Goal: Communication & Community: Answer question/provide support

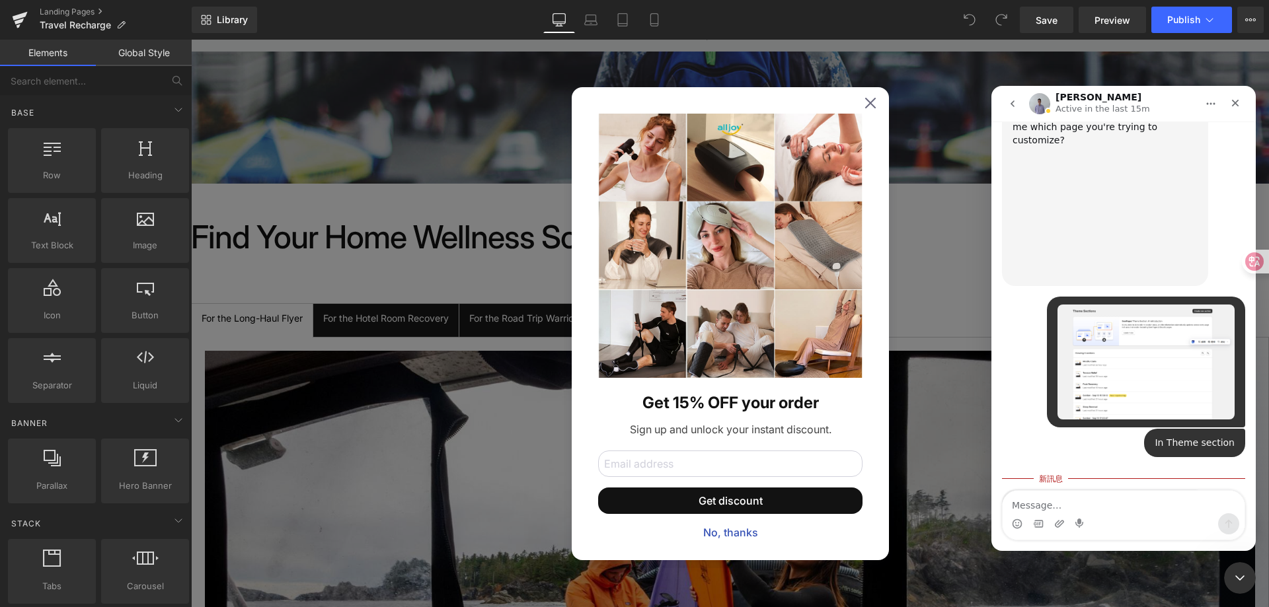
scroll to position [1433, 0]
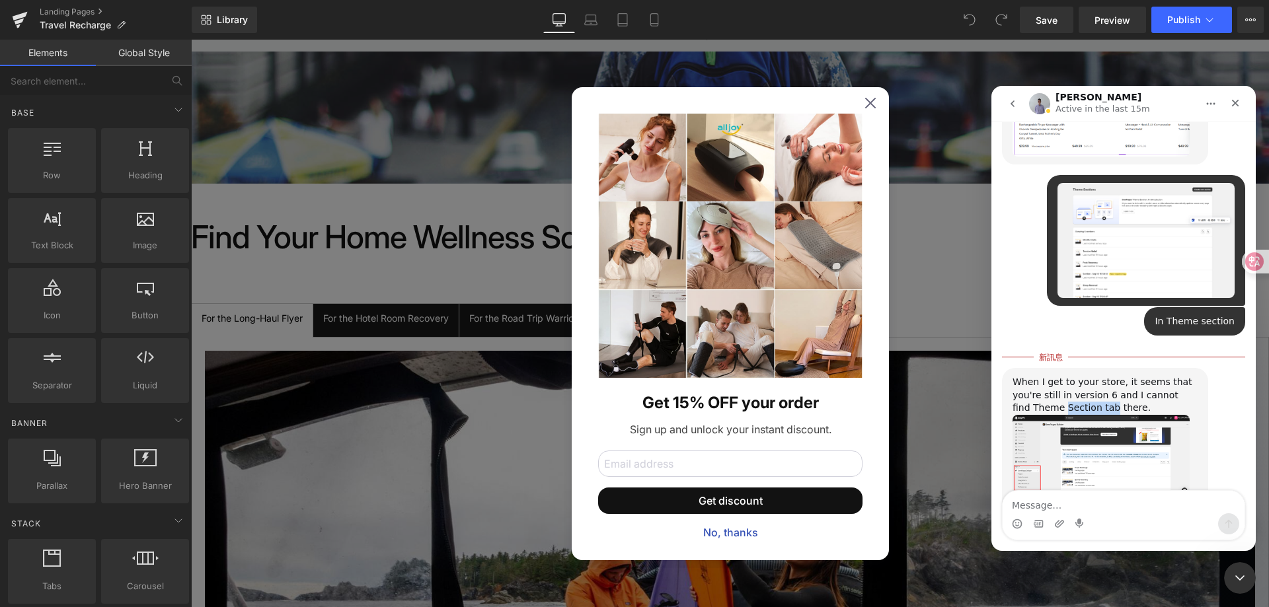
drag, startPoint x: 1045, startPoint y: 342, endPoint x: 1095, endPoint y: 341, distance: 50.2
click at [1095, 376] on div "When I get to your store, it seems that you're still in version 6 and I cannot …" at bounding box center [1104, 395] width 185 height 39
copy div "Section tab"
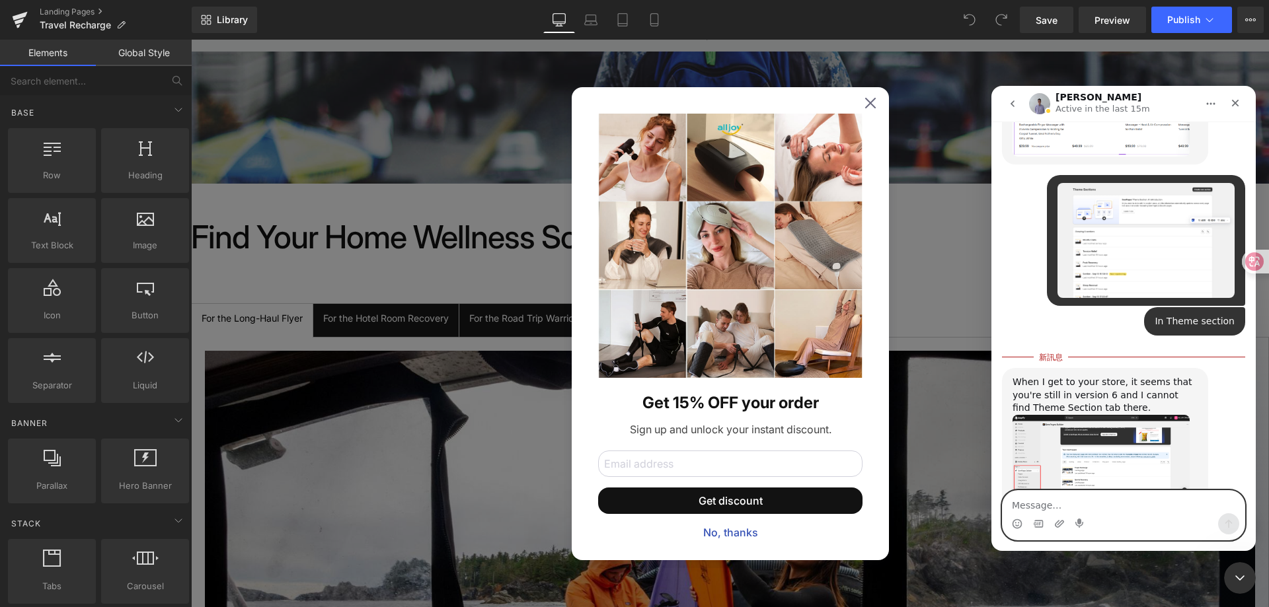
click at [1090, 501] on textarea "Message…" at bounding box center [1124, 502] width 242 height 22
paste textarea "This is also what I find strange, why does the Section tab disappear?"
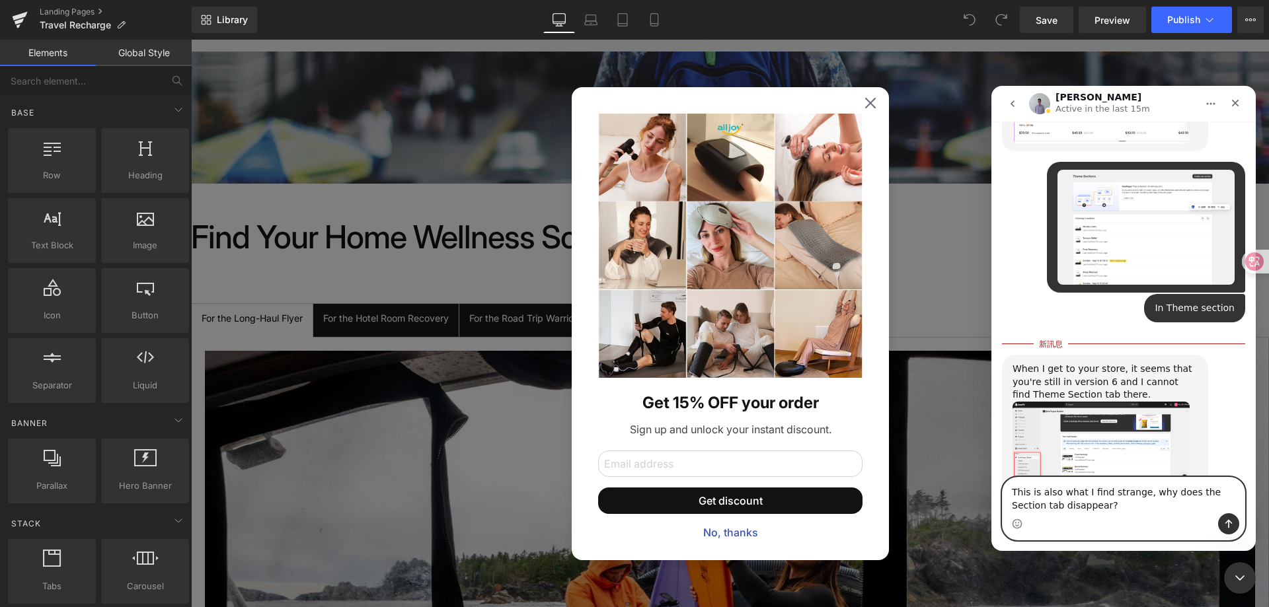
click at [1209, 489] on textarea "This is also what I find strange, why does the Section tab disappear?" at bounding box center [1124, 496] width 242 height 36
type textarea "This is also what I find strange, why does the theme Section tab disappear?"
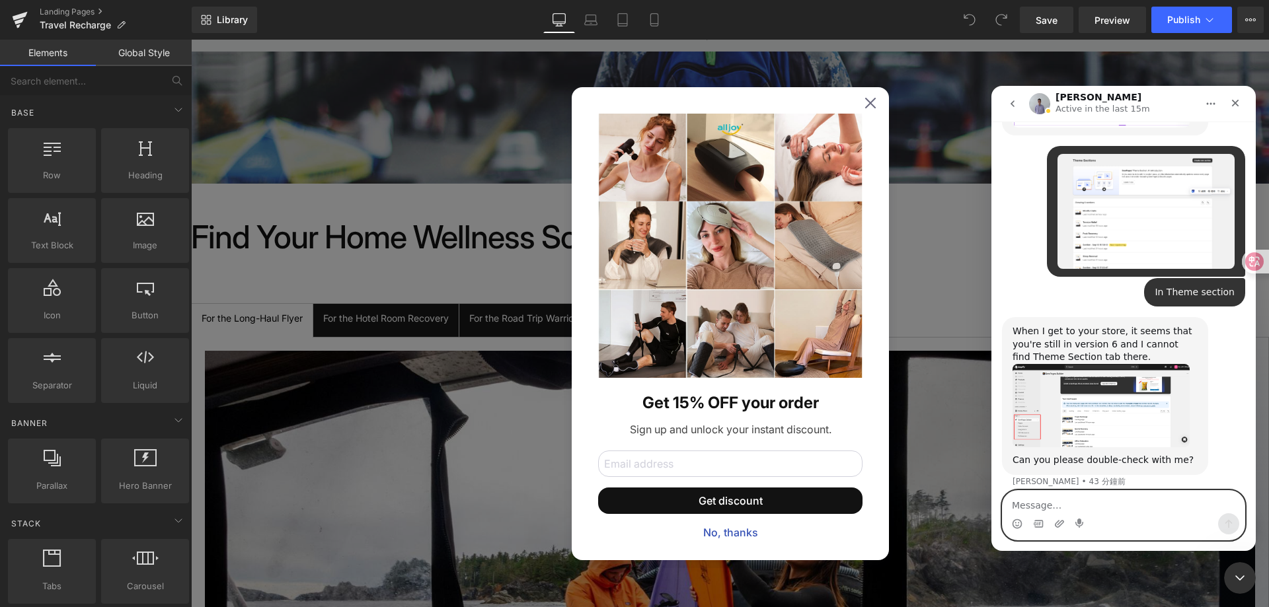
scroll to position [1464, 0]
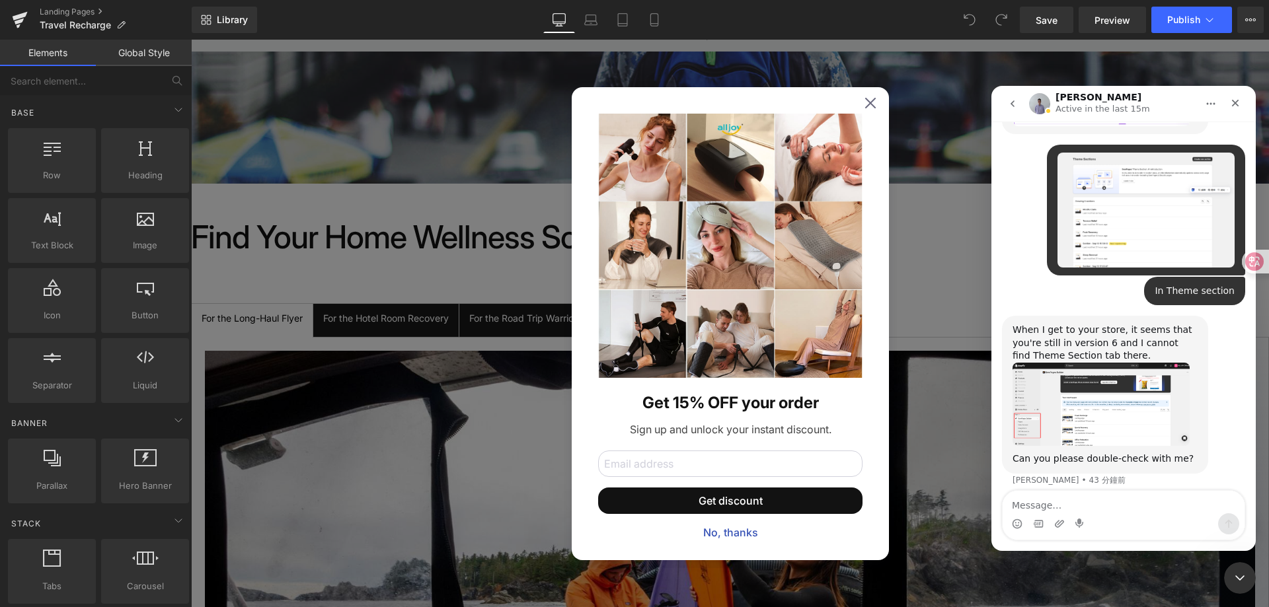
click at [865, 102] on div at bounding box center [634, 284] width 1269 height 568
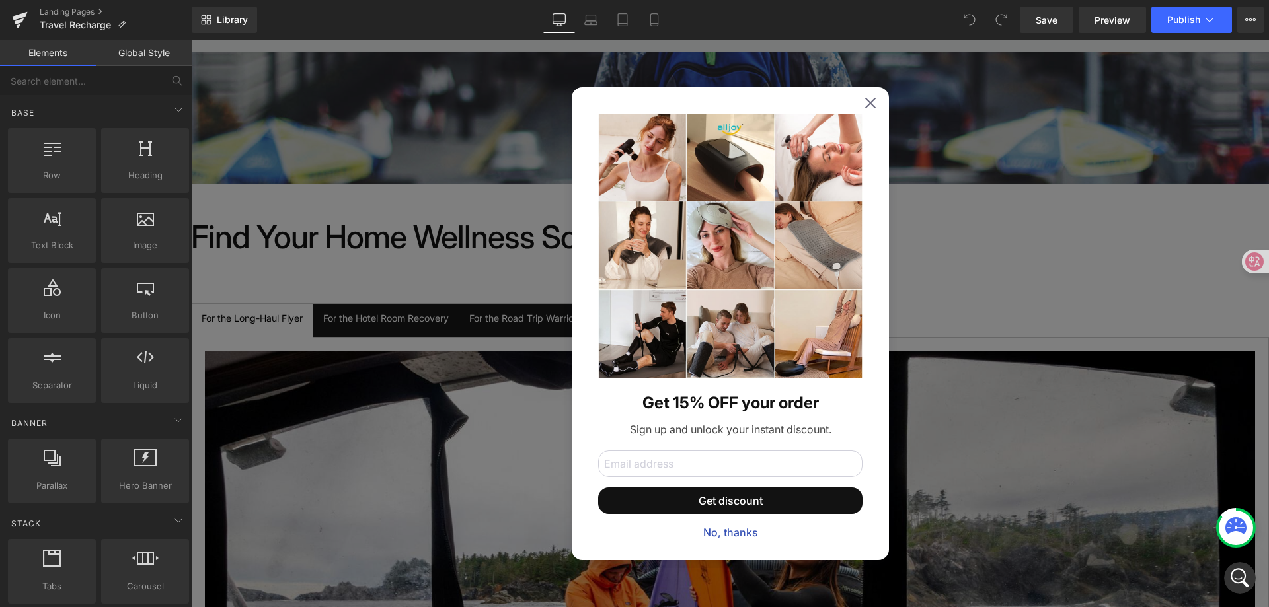
scroll to position [1314, 0]
click at [865, 99] on icon at bounding box center [870, 103] width 11 height 11
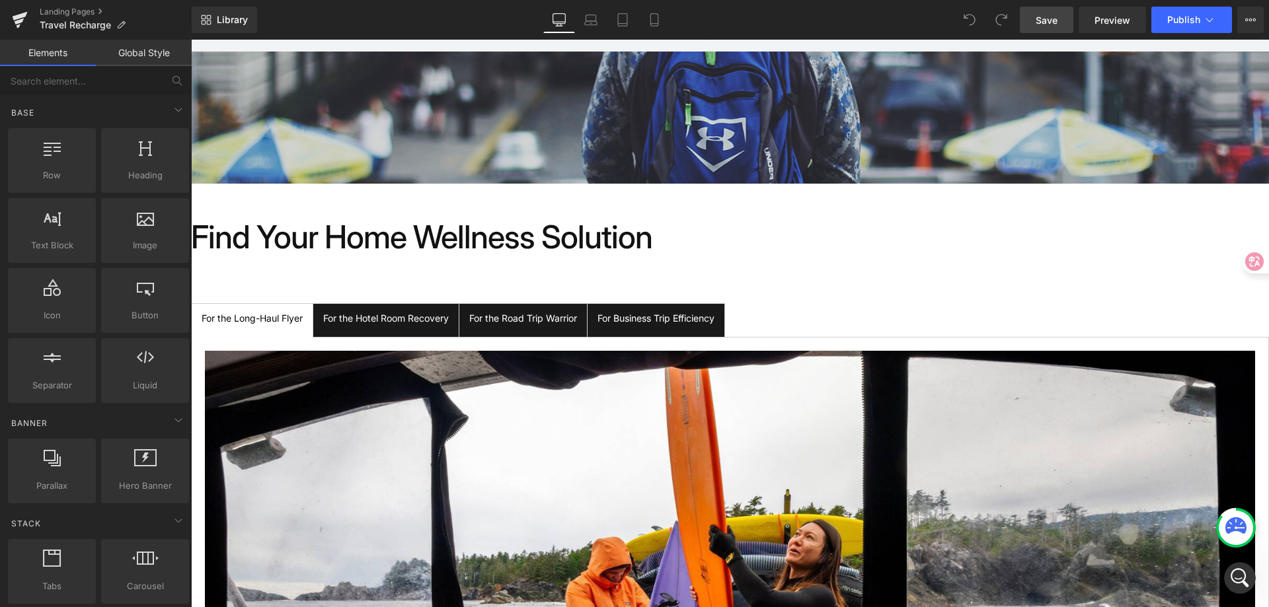
click at [1034, 13] on link "Save" at bounding box center [1047, 20] width 54 height 26
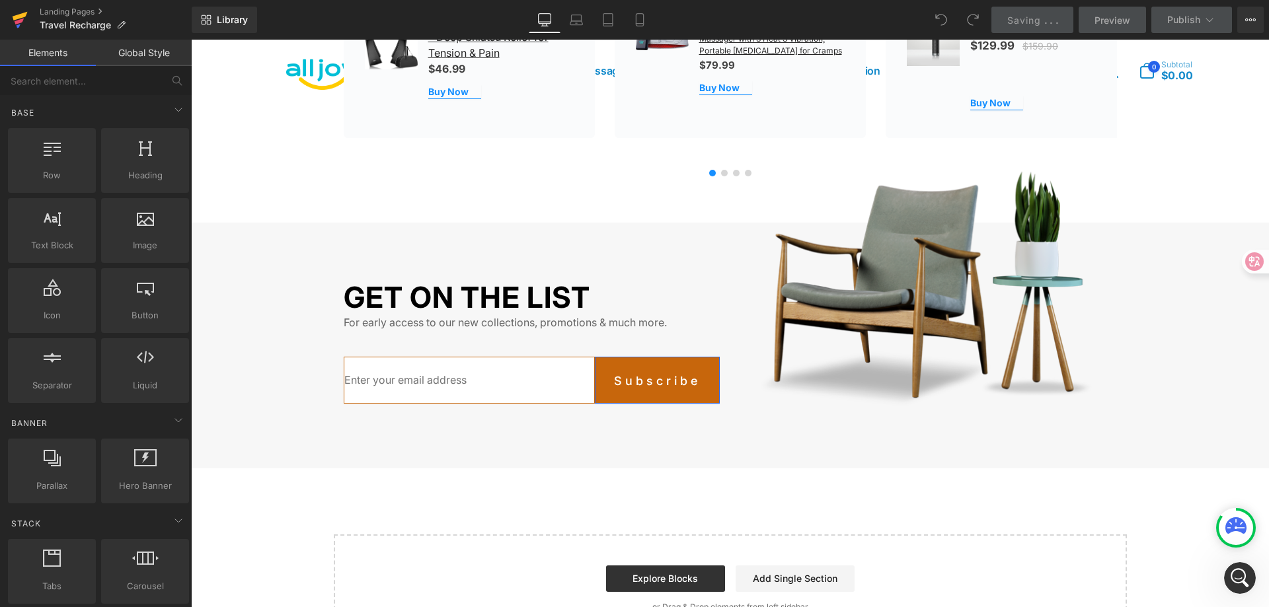
scroll to position [1464, 0]
click at [32, 19] on link at bounding box center [20, 20] width 40 height 40
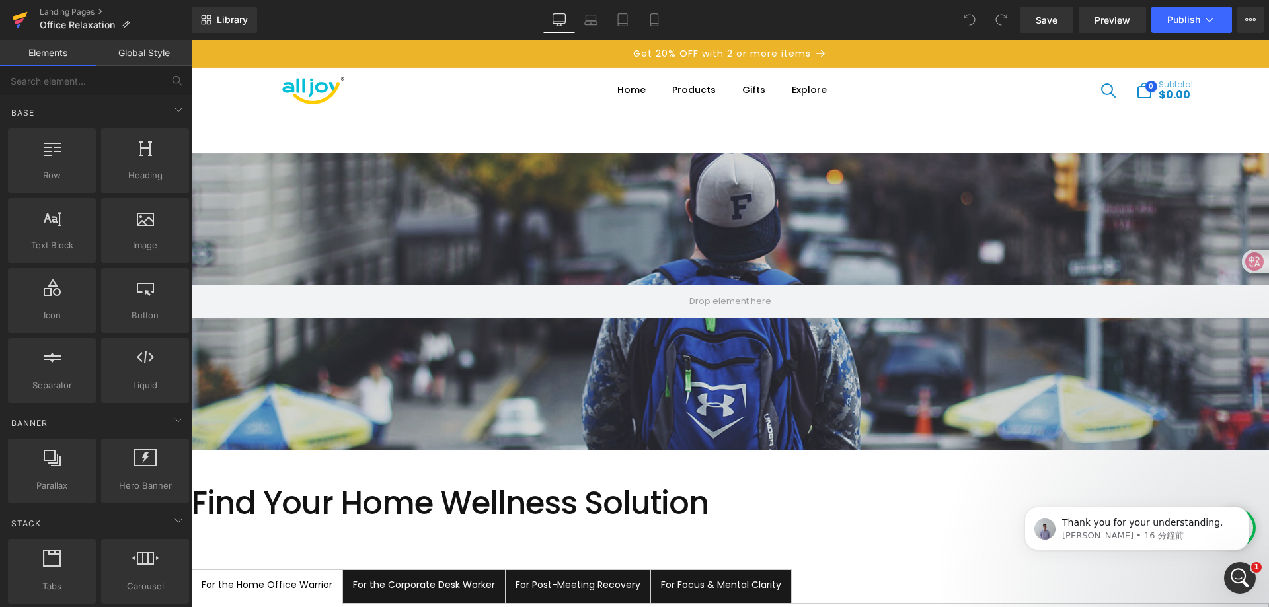
click at [20, 16] on icon at bounding box center [20, 16] width 15 height 9
